Goal: Task Accomplishment & Management: Manage account settings

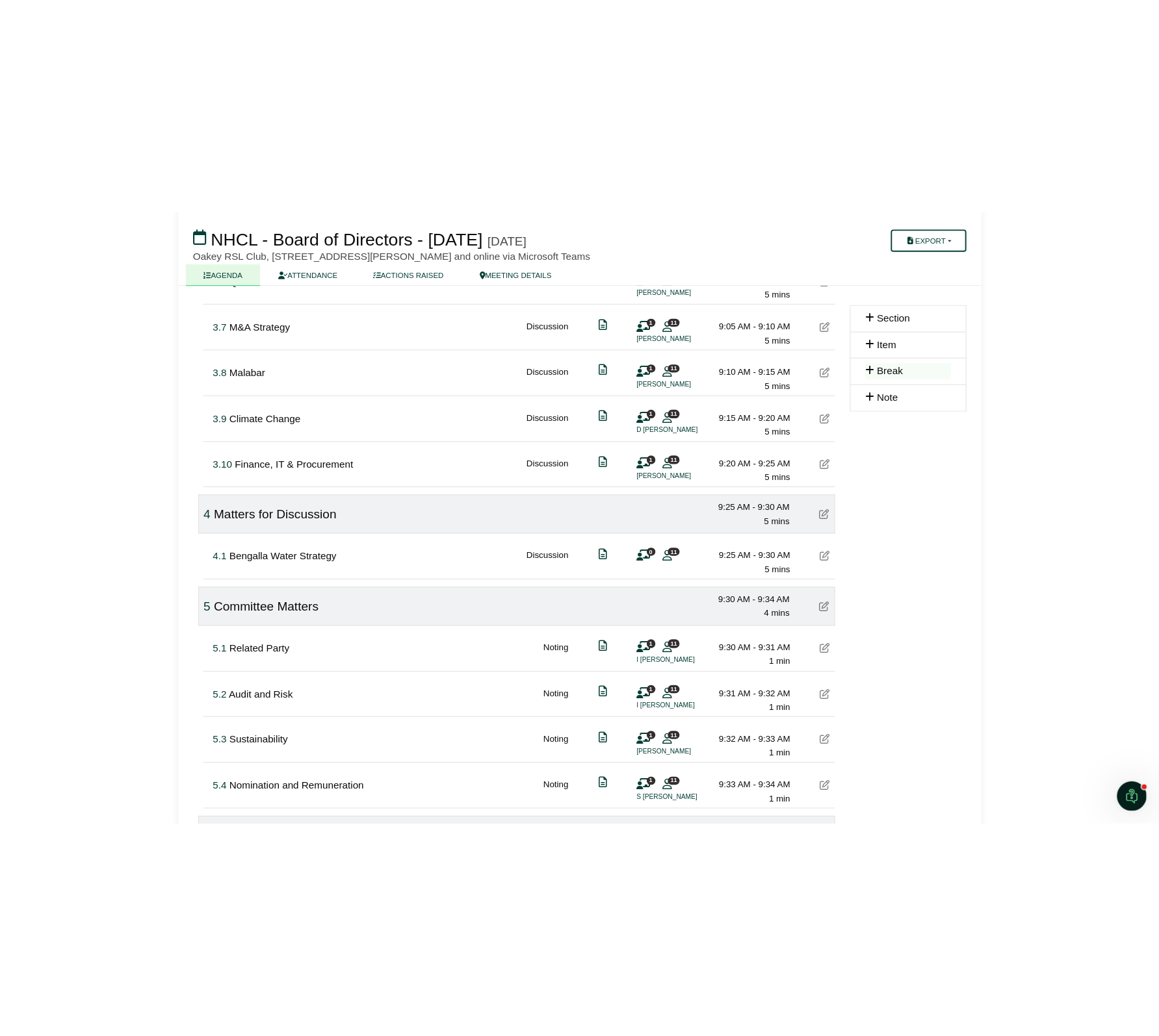
scroll to position [701, 0]
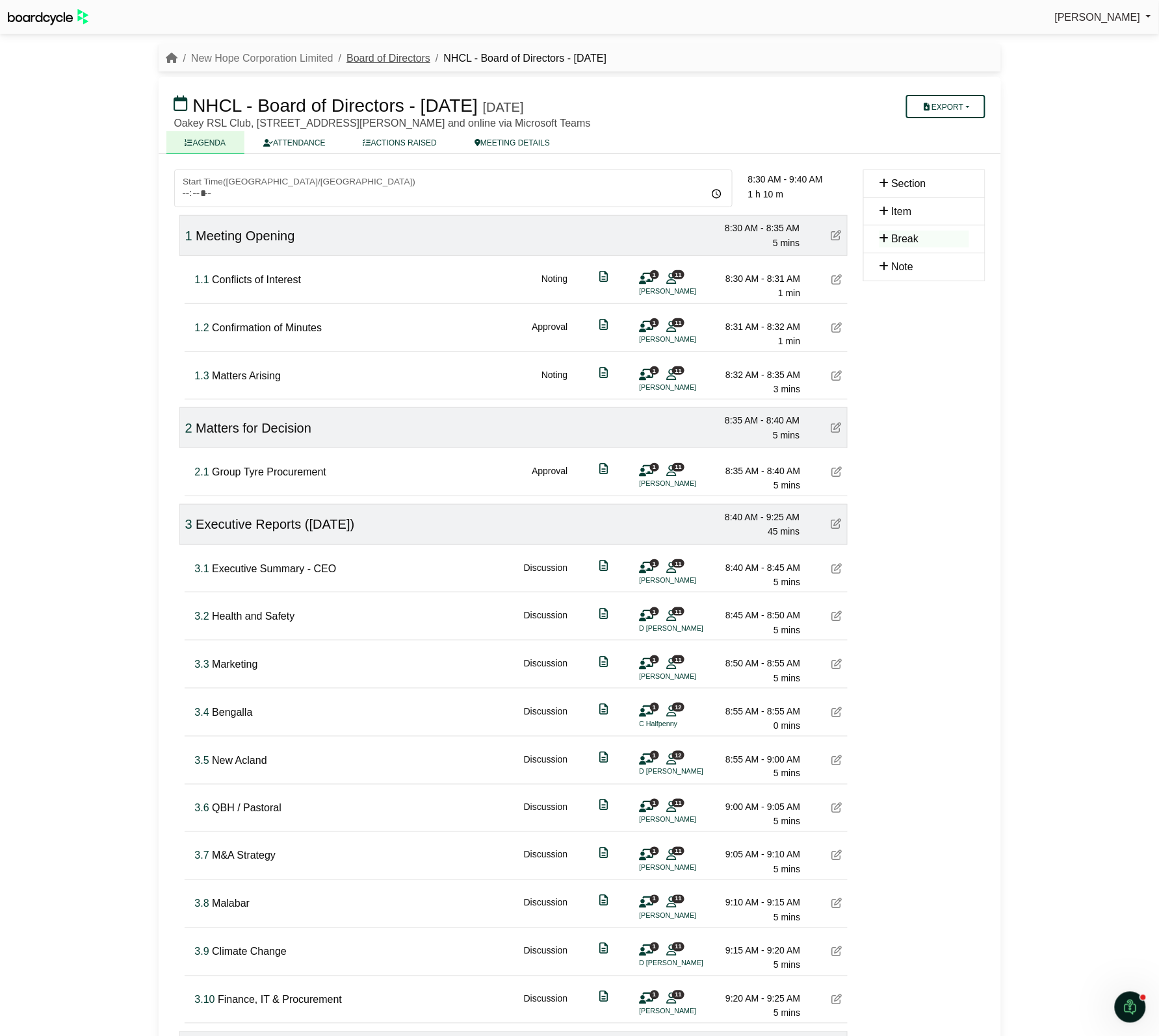
click at [374, 53] on link "Board of Directors" at bounding box center [388, 58] width 83 height 11
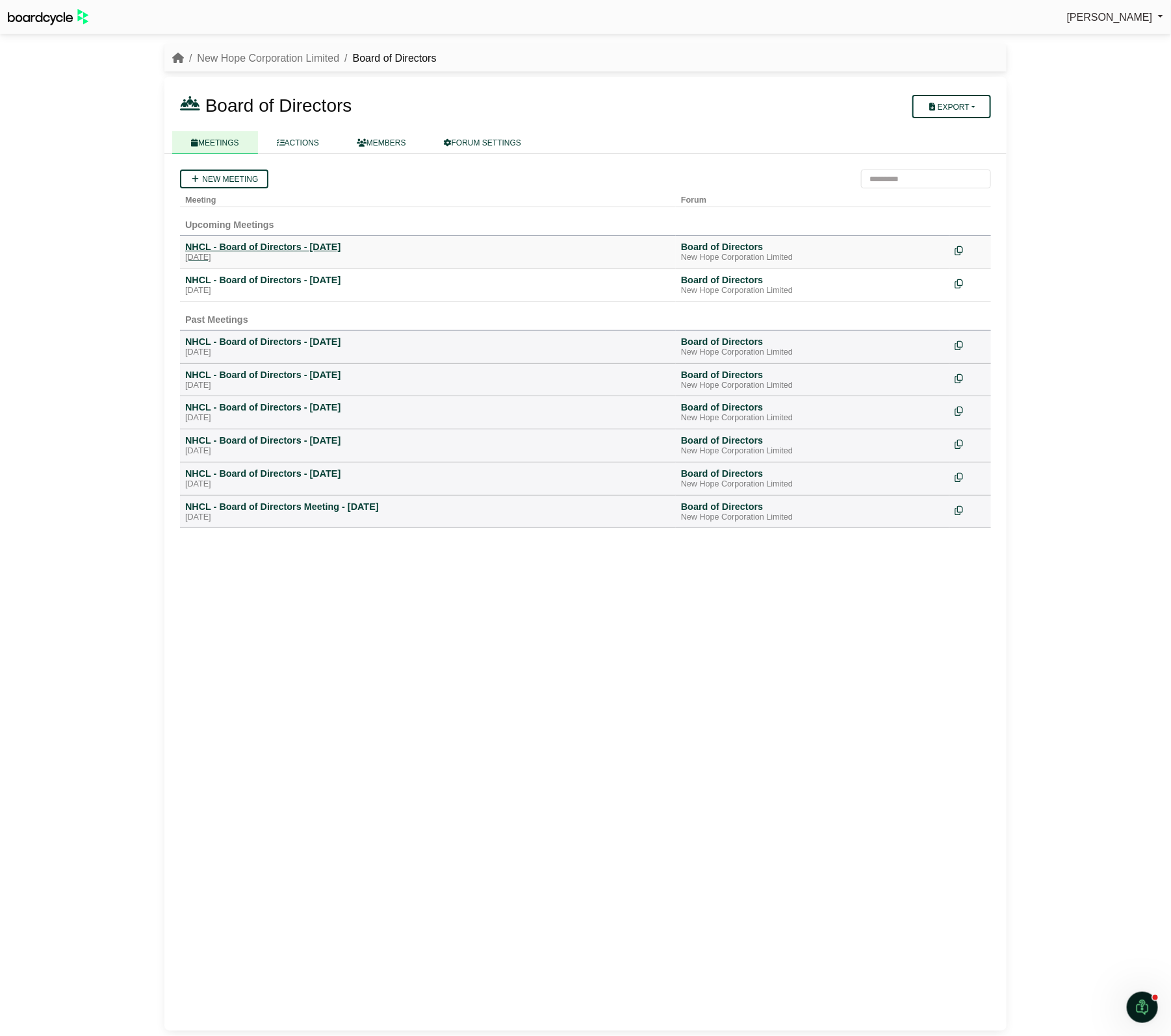
click at [279, 249] on div "NHCL - Board of Directors - [DATE]" at bounding box center [428, 247] width 485 height 12
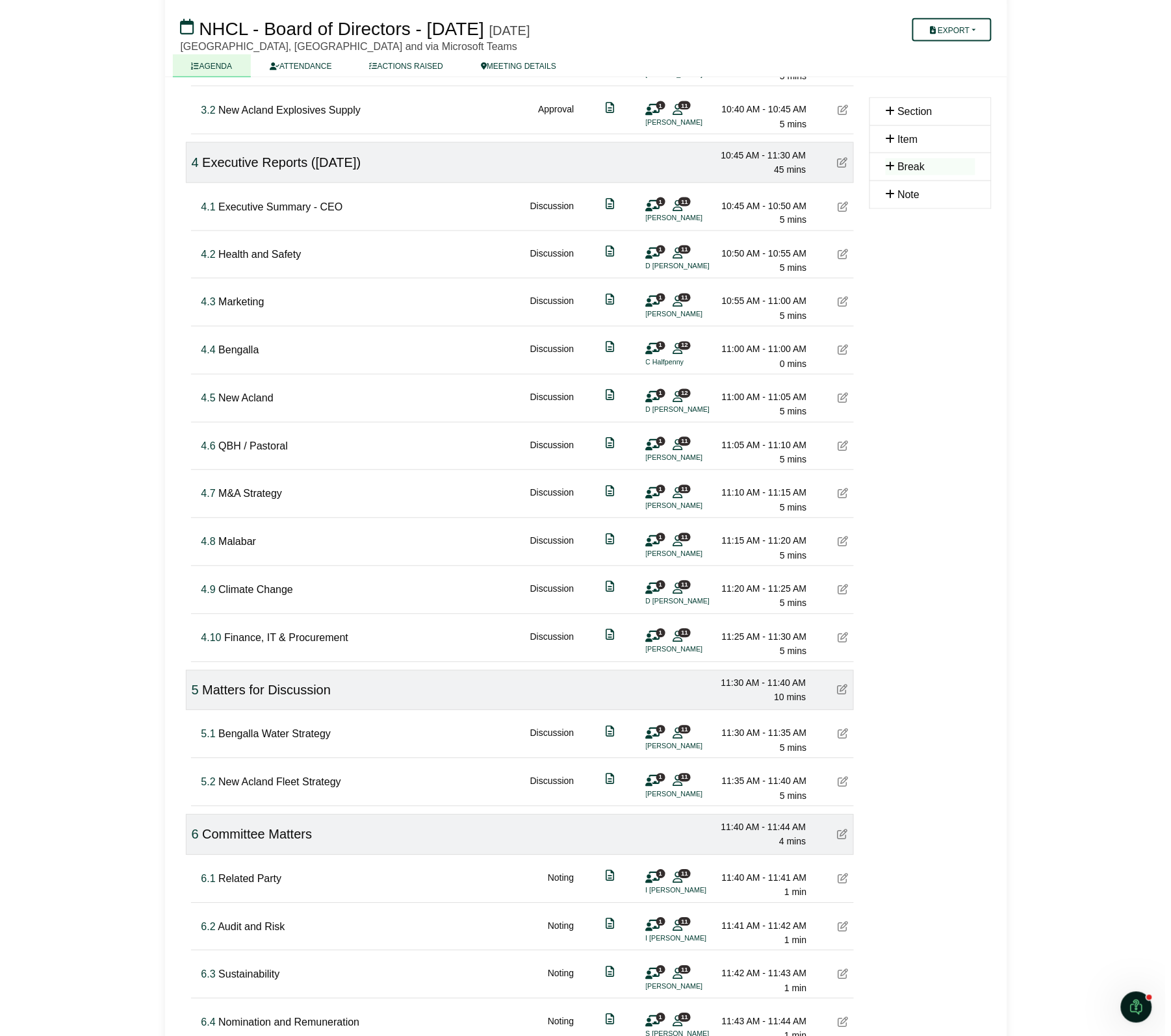
scroll to position [569, 0]
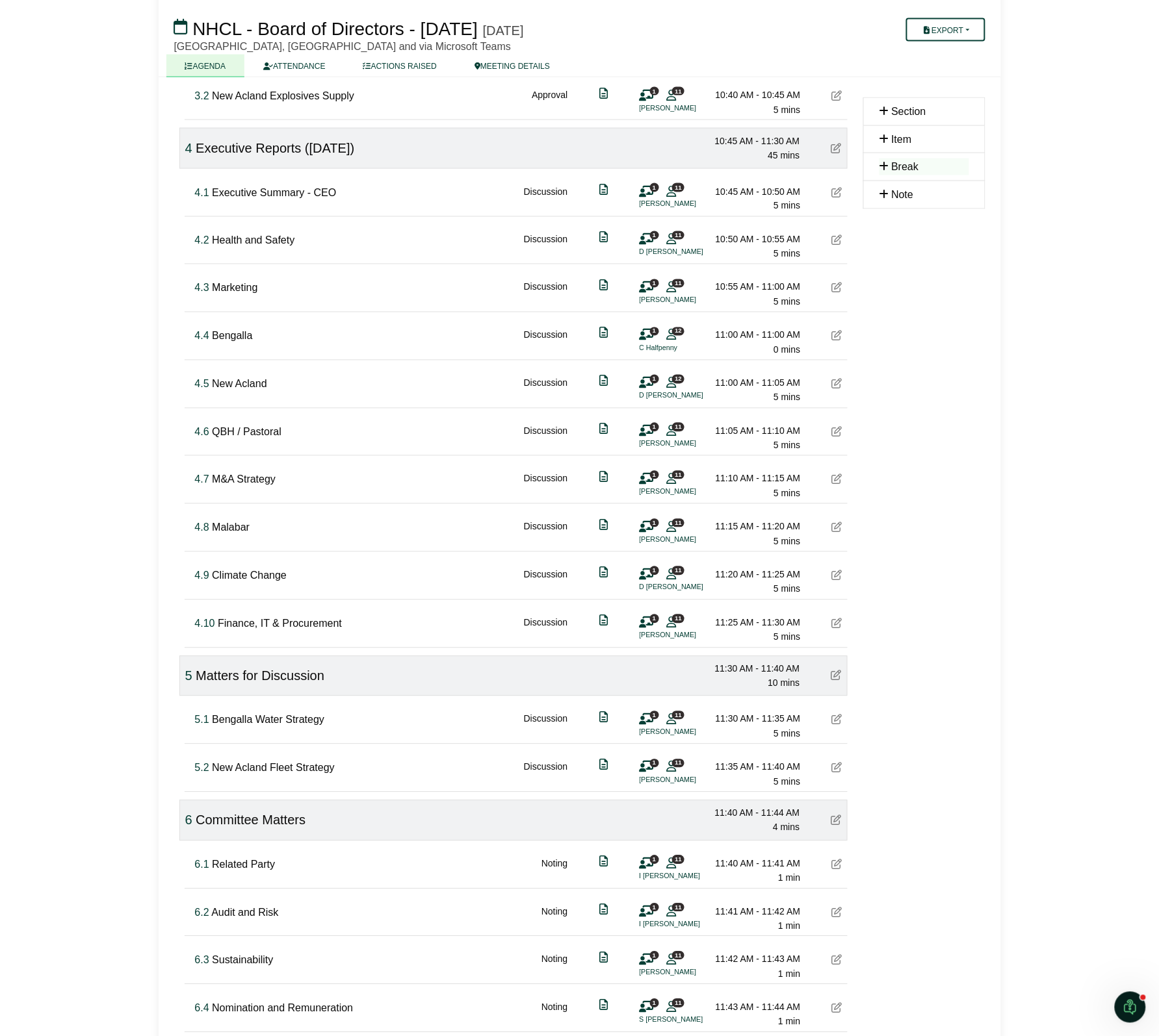
click at [837, 723] on icon at bounding box center [837, 720] width 10 height 10
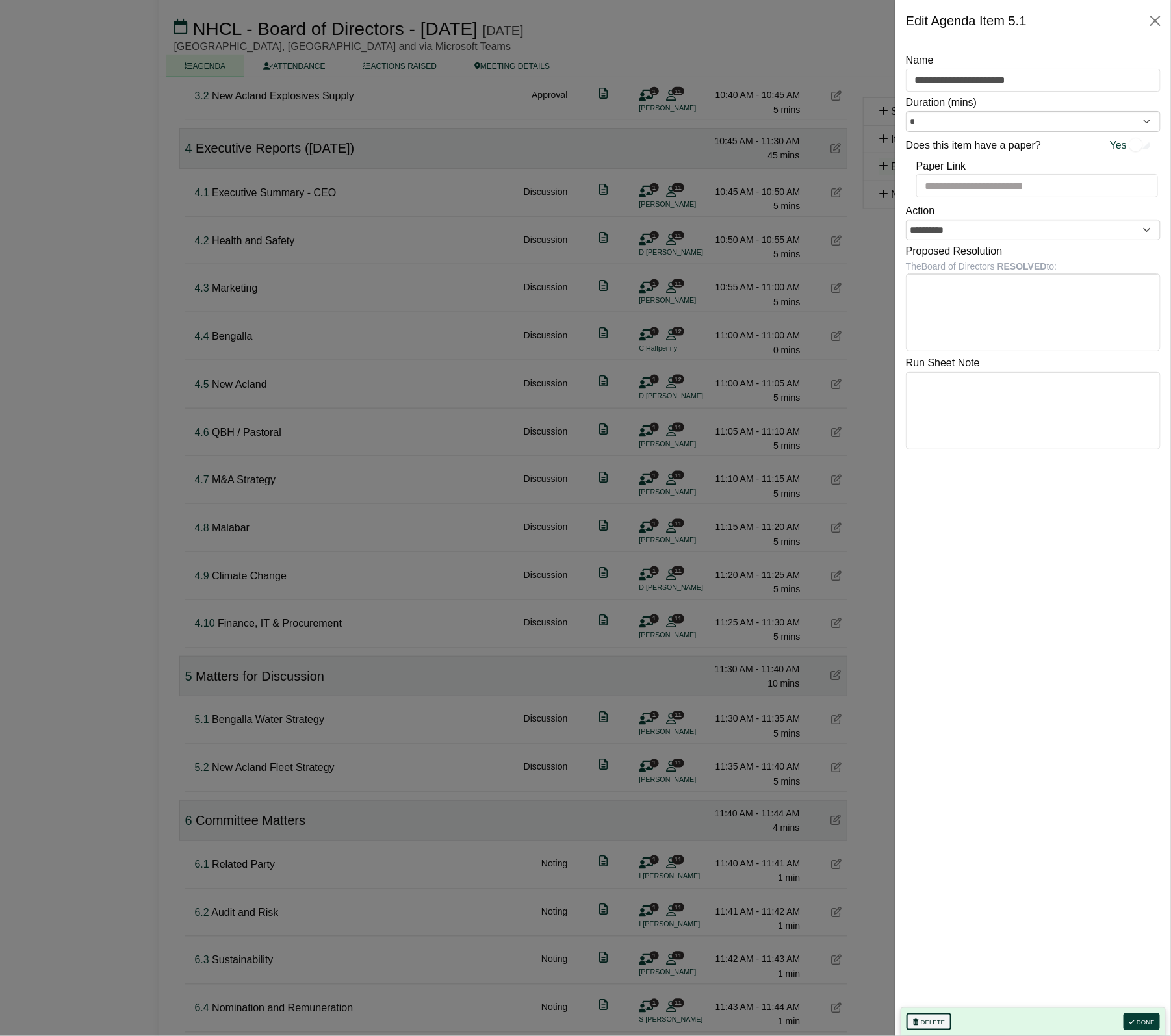
click at [940, 1023] on button "Delete" at bounding box center [929, 1022] width 45 height 17
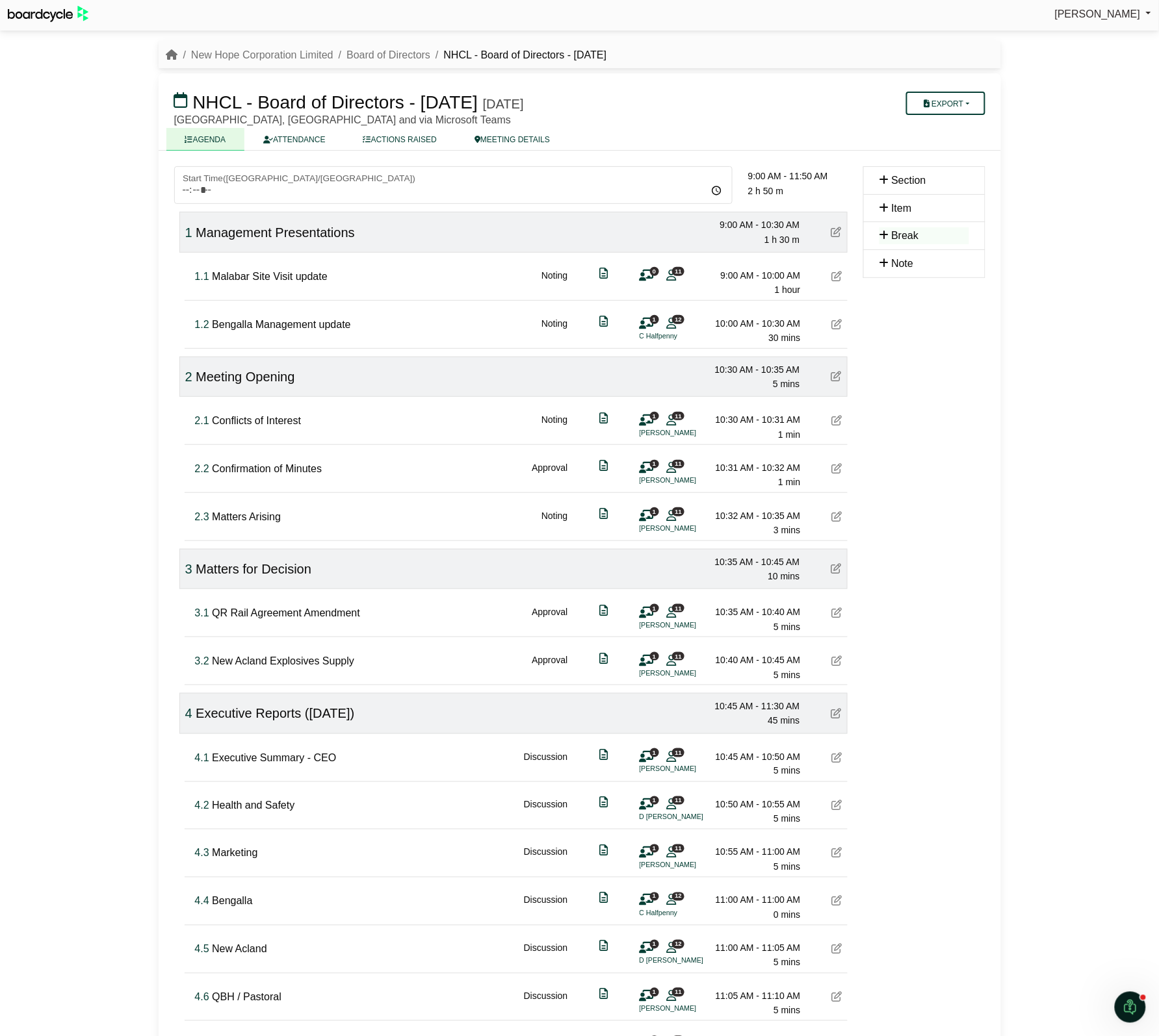
scroll to position [0, 0]
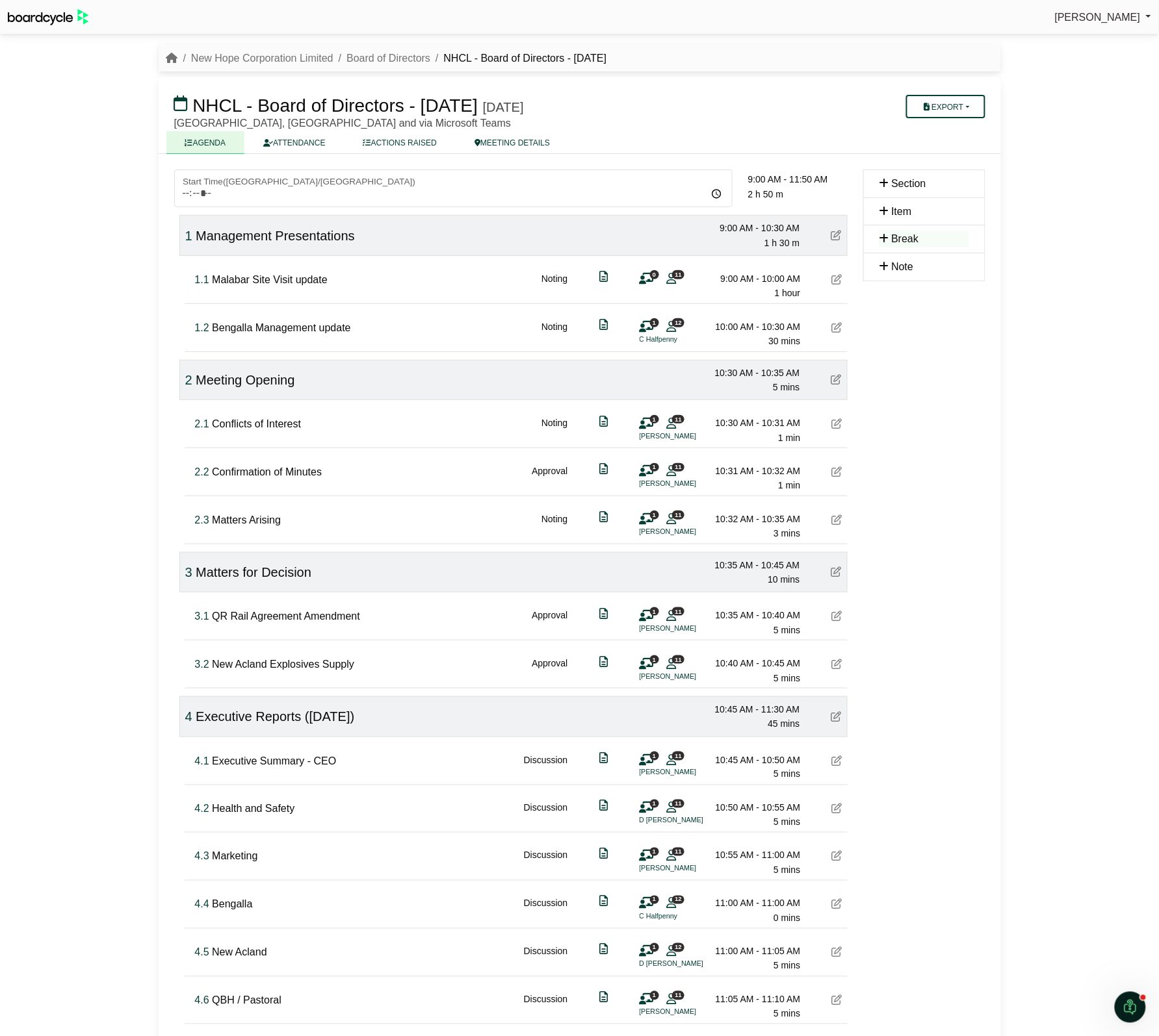
drag, startPoint x: 642, startPoint y: 278, endPoint x: 1021, endPoint y: 407, distance: 400.4
click at [1021, 407] on div "[PERSON_NAME] Sign Out New Hope Corporation Limited Board of Directors NHCL - B…" at bounding box center [579, 518] width 1159 height 1036
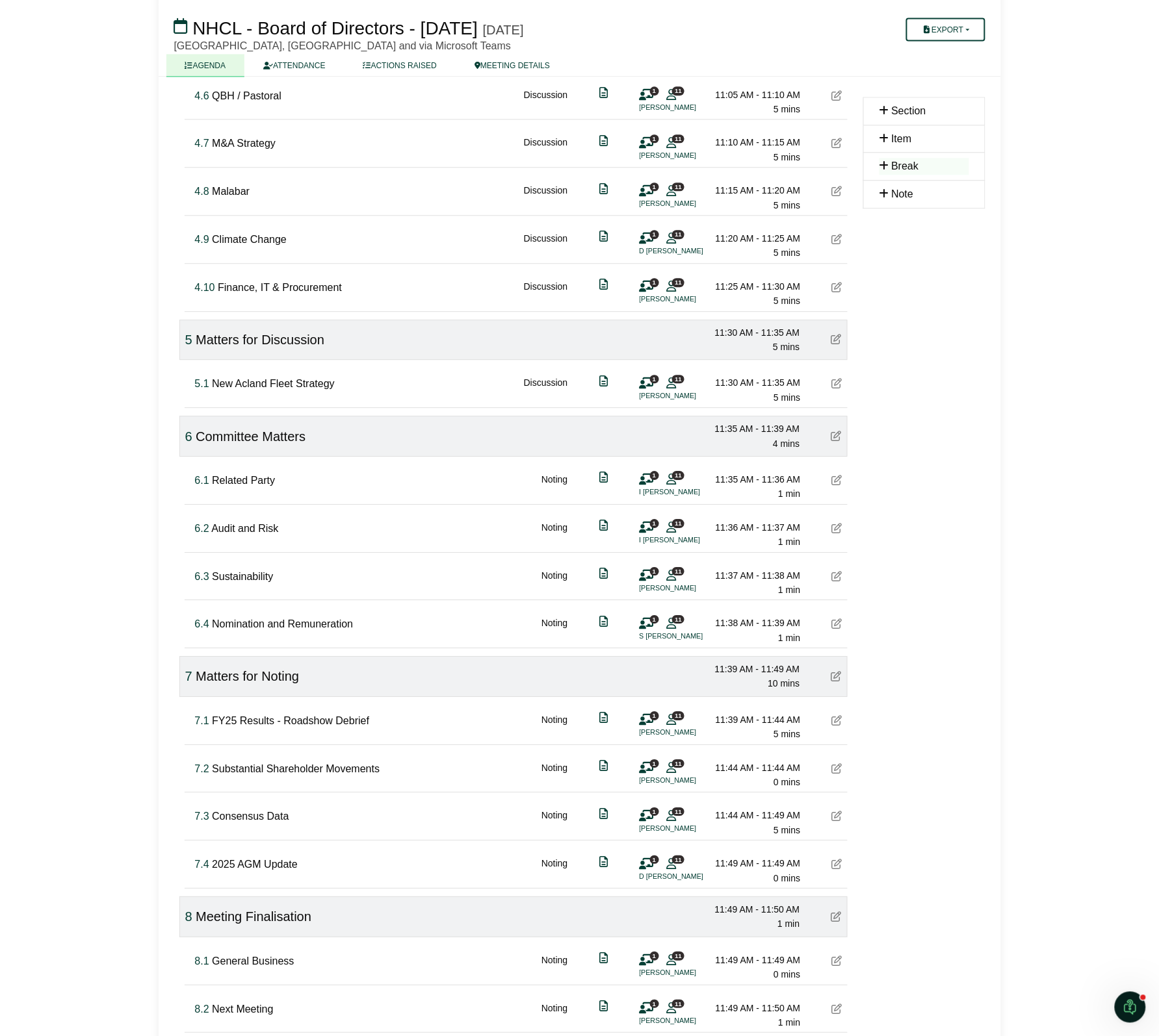
scroll to position [981, 0]
